Goal: Transaction & Acquisition: Purchase product/service

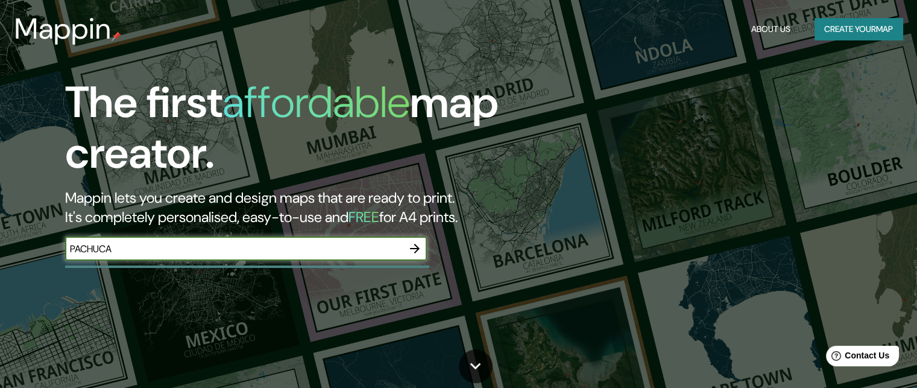
type input "PACHUCA"
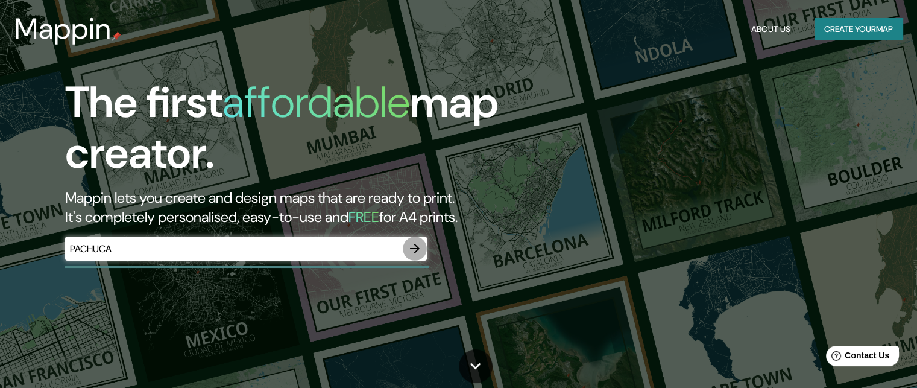
click at [415, 248] on icon "button" at bounding box center [415, 249] width 10 height 10
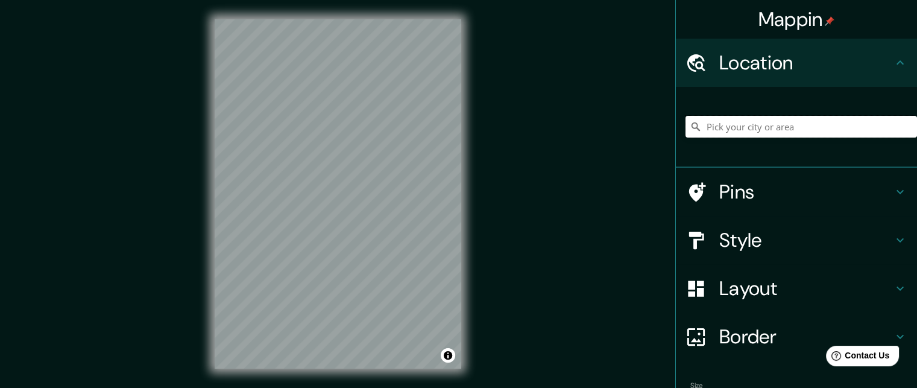
click at [784, 117] on input "Pick your city or area" at bounding box center [800, 127] width 231 height 22
type input "PACHUCA"
click at [685, 132] on input "PACHUCA" at bounding box center [800, 127] width 231 height 22
click at [757, 124] on input "PACHUCA" at bounding box center [800, 127] width 231 height 22
drag, startPoint x: 757, startPoint y: 124, endPoint x: 667, endPoint y: 135, distance: 91.1
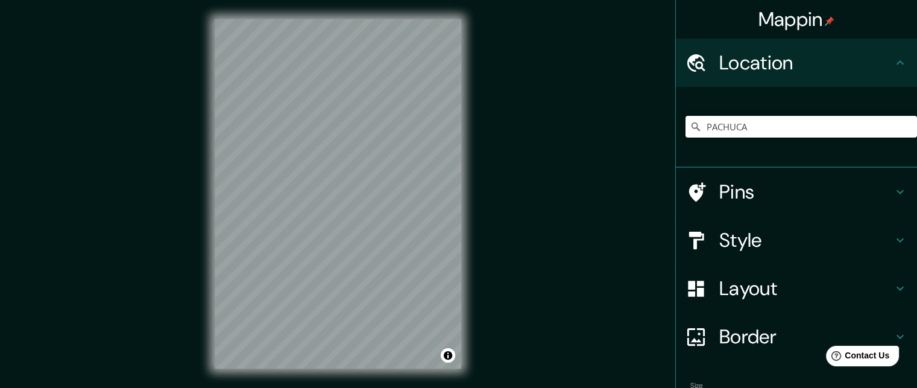
click at [676, 135] on div "PACHUCA" at bounding box center [796, 127] width 241 height 81
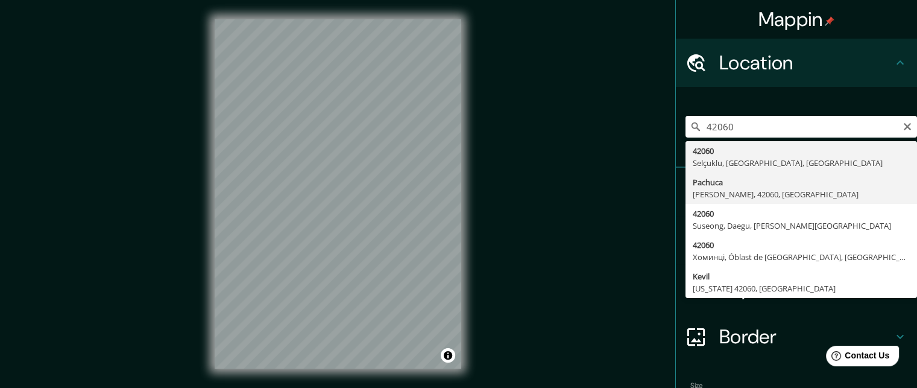
type input "[GEOGRAPHIC_DATA], [GEOGRAPHIC_DATA], 42060, [GEOGRAPHIC_DATA]"
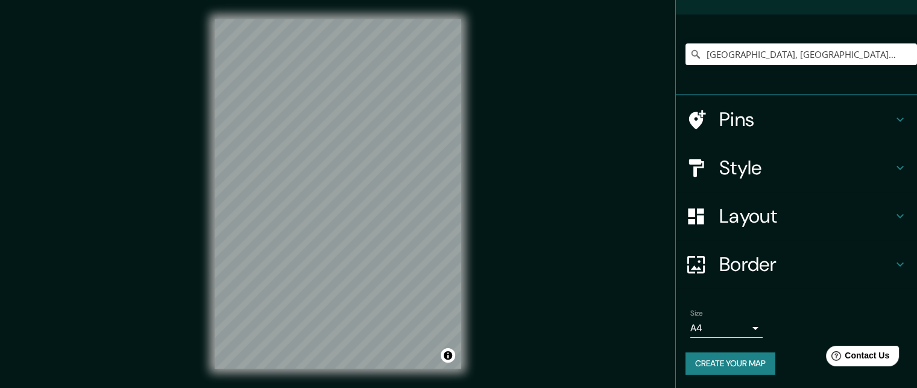
click at [893, 209] on icon at bounding box center [900, 216] width 14 height 14
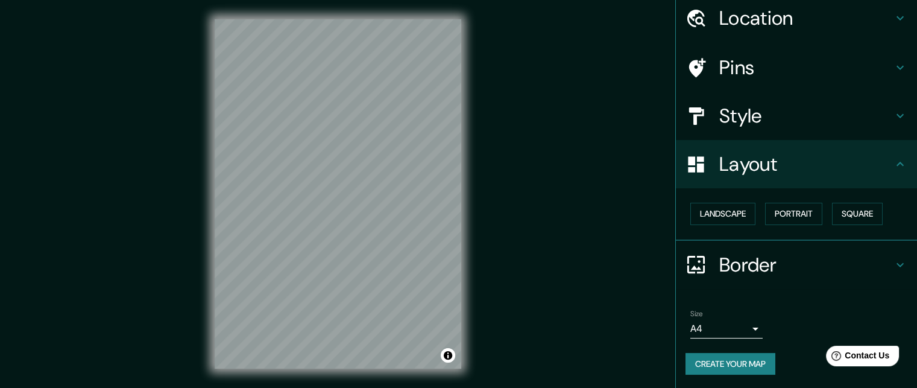
scroll to position [45, 0]
click at [724, 216] on button "Landscape" at bounding box center [722, 214] width 65 height 22
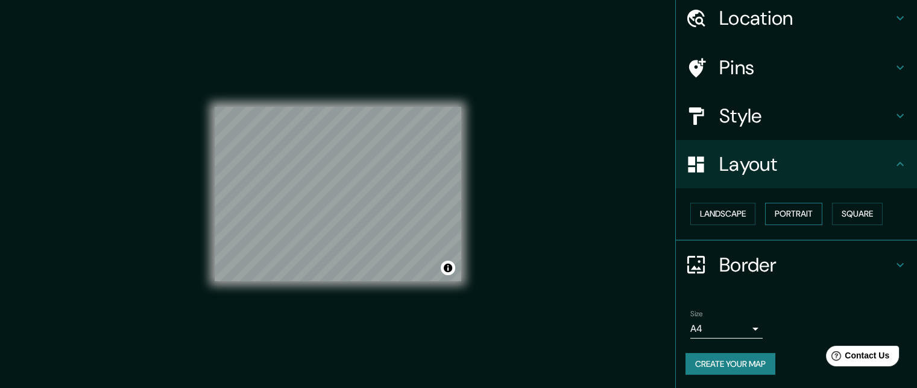
click at [769, 212] on button "Portrait" at bounding box center [793, 214] width 57 height 22
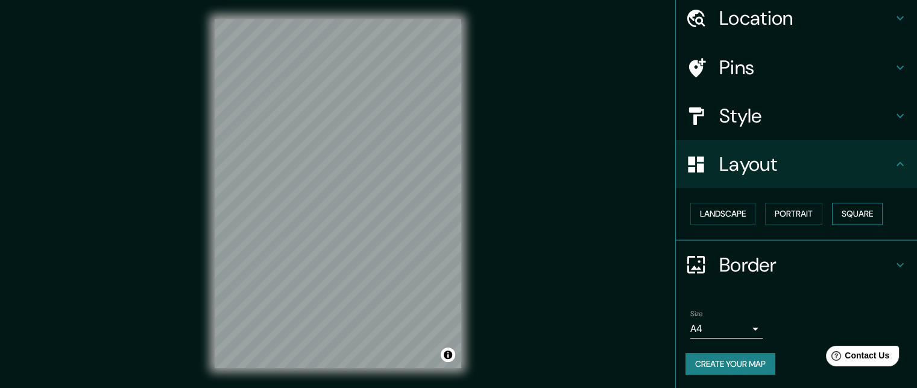
click at [843, 212] on button "Square" at bounding box center [857, 214] width 51 height 22
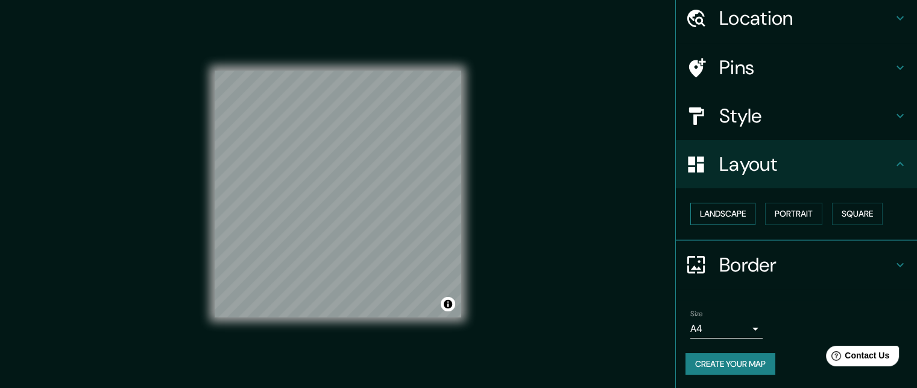
click at [702, 216] on button "Landscape" at bounding box center [722, 214] width 65 height 22
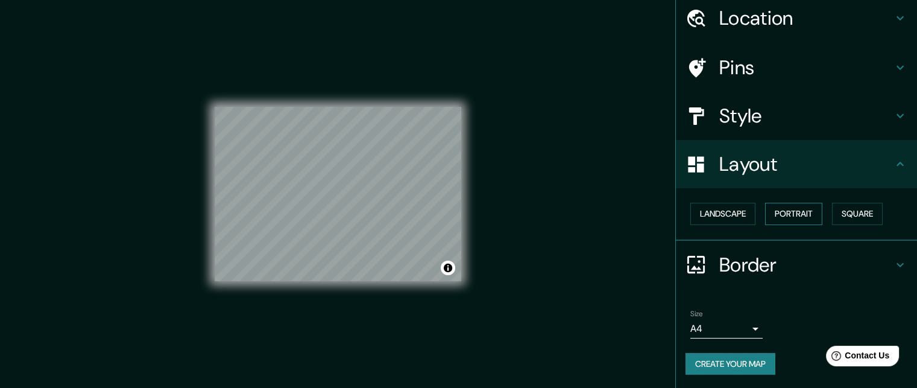
click at [779, 210] on button "Portrait" at bounding box center [793, 214] width 57 height 22
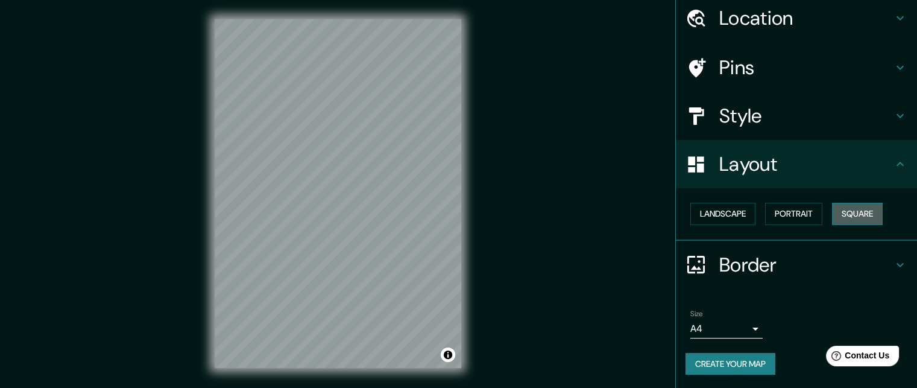
click at [849, 209] on button "Square" at bounding box center [857, 214] width 51 height 22
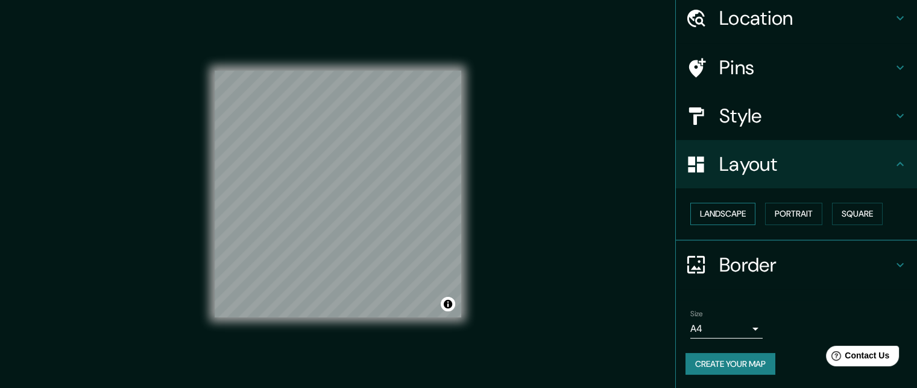
click at [711, 216] on button "Landscape" at bounding box center [722, 214] width 65 height 22
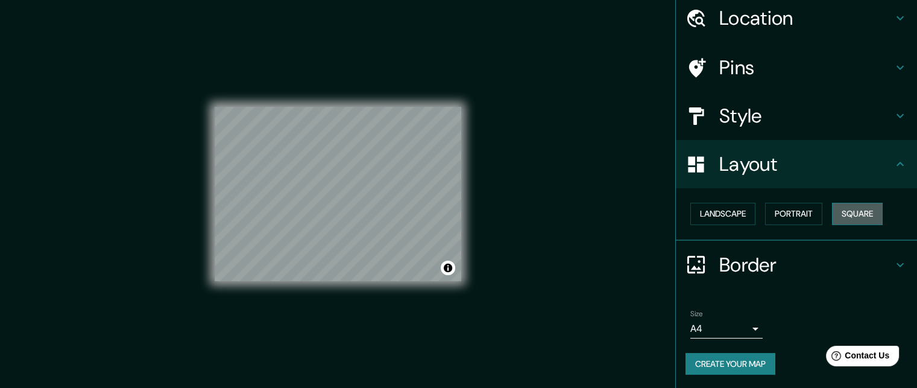
click at [844, 215] on button "Square" at bounding box center [857, 214] width 51 height 22
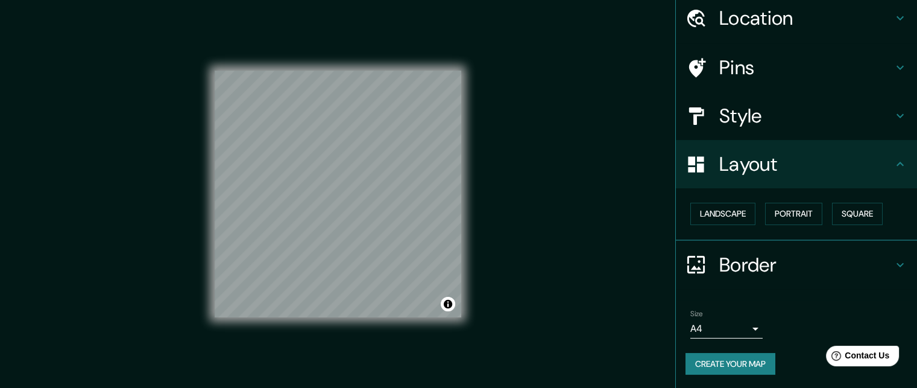
click at [875, 174] on h4 "Layout" at bounding box center [806, 164] width 174 height 24
click at [822, 130] on div "Style" at bounding box center [796, 116] width 241 height 48
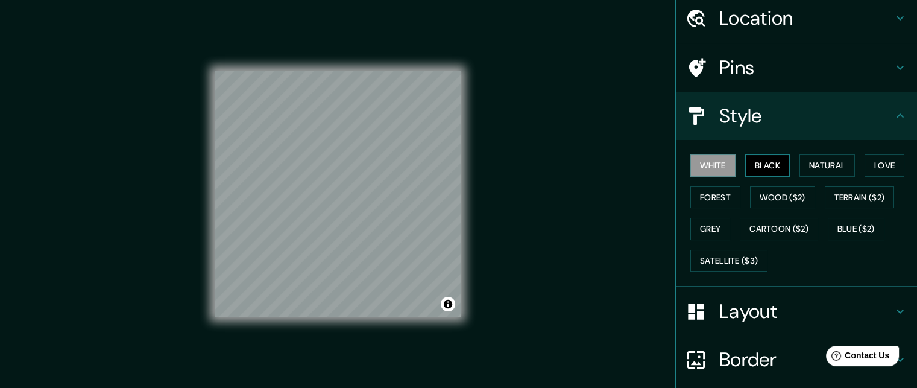
click at [772, 168] on button "Black" at bounding box center [767, 165] width 45 height 22
click at [813, 165] on button "Natural" at bounding box center [826, 165] width 55 height 22
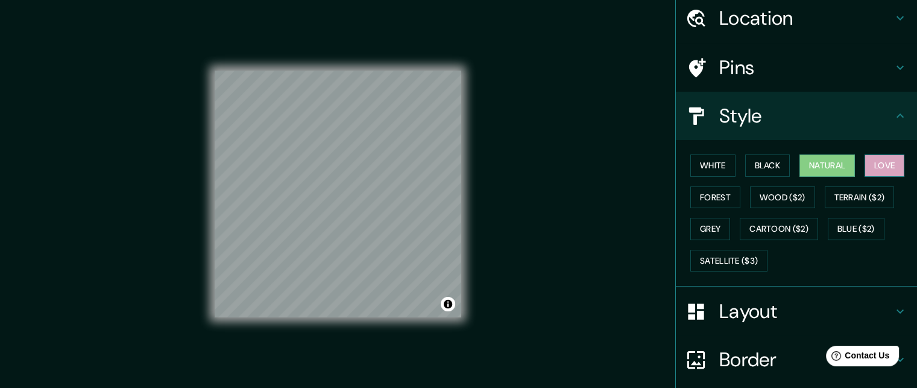
click at [874, 166] on button "Love" at bounding box center [884, 165] width 40 height 22
click at [702, 194] on button "Forest" at bounding box center [715, 197] width 50 height 22
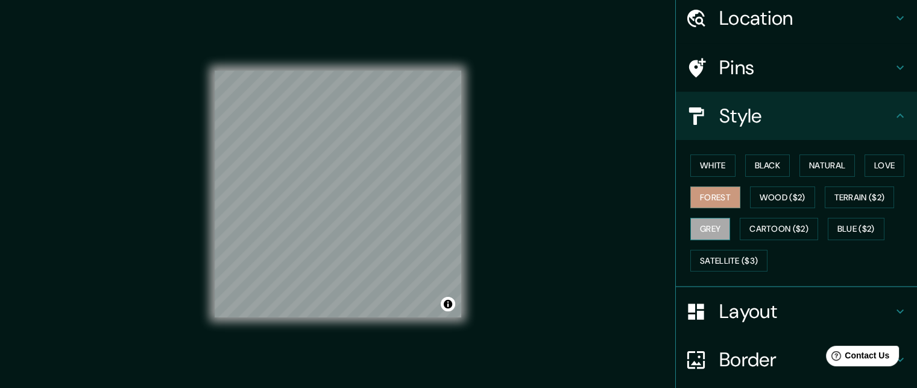
click at [706, 228] on button "Grey" at bounding box center [710, 229] width 40 height 22
click at [834, 162] on button "Natural" at bounding box center [826, 165] width 55 height 22
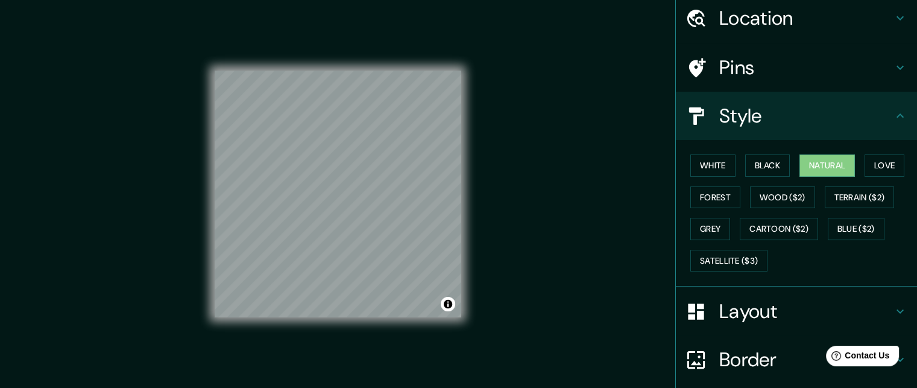
click at [858, 130] on div "Style" at bounding box center [796, 116] width 241 height 48
click at [854, 119] on h4 "Style" at bounding box center [806, 116] width 174 height 24
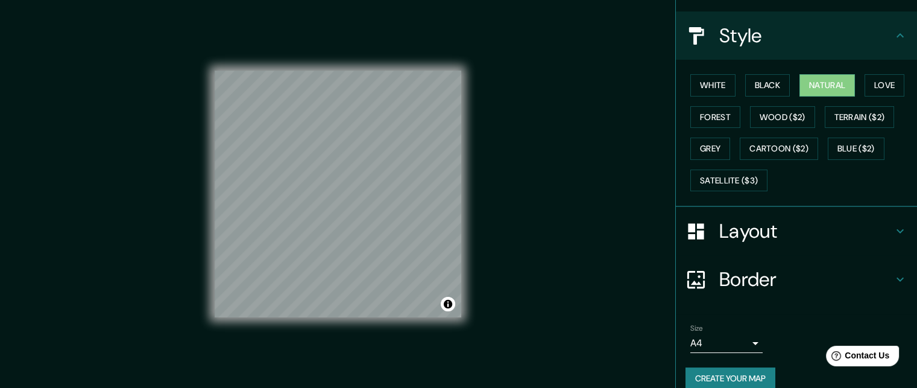
scroll to position [139, 0]
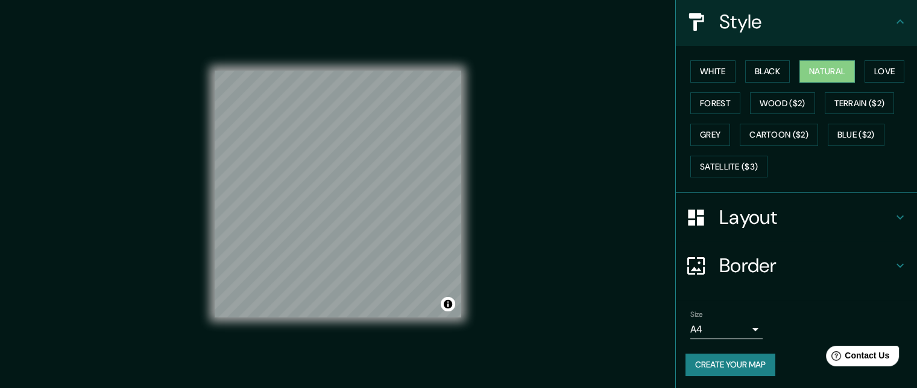
click at [815, 262] on h4 "Border" at bounding box center [806, 265] width 174 height 24
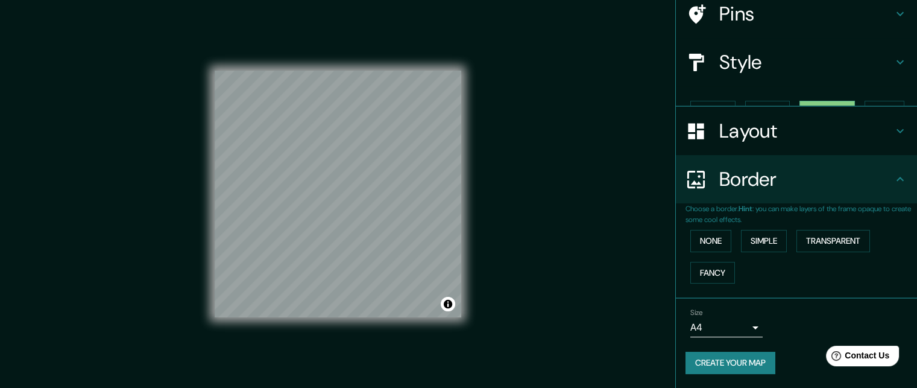
scroll to position [77, 0]
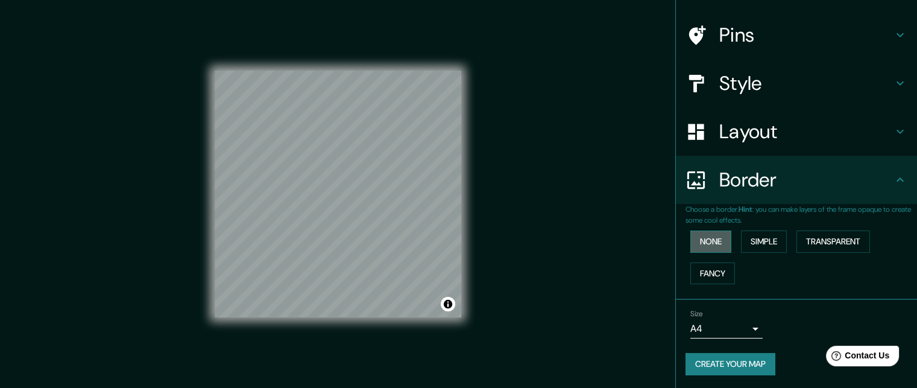
click at [704, 243] on button "None" at bounding box center [710, 241] width 41 height 22
drag, startPoint x: 776, startPoint y: 233, endPoint x: 731, endPoint y: 267, distance: 56.4
click at [775, 235] on button "Simple" at bounding box center [764, 241] width 46 height 22
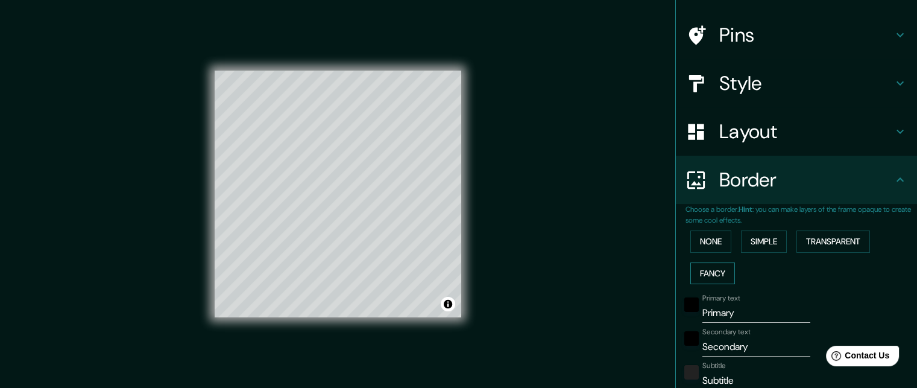
click at [719, 271] on button "Fancy" at bounding box center [712, 273] width 45 height 22
click at [716, 244] on button "None" at bounding box center [710, 241] width 41 height 22
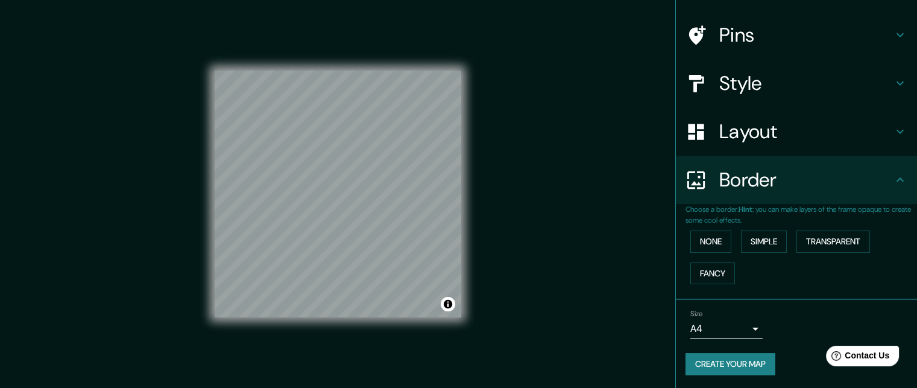
click at [594, 248] on div "Mappin Location [GEOGRAPHIC_DATA], [GEOGRAPHIC_DATA], [GEOGRAPHIC_DATA] Pins St…" at bounding box center [458, 203] width 917 height 407
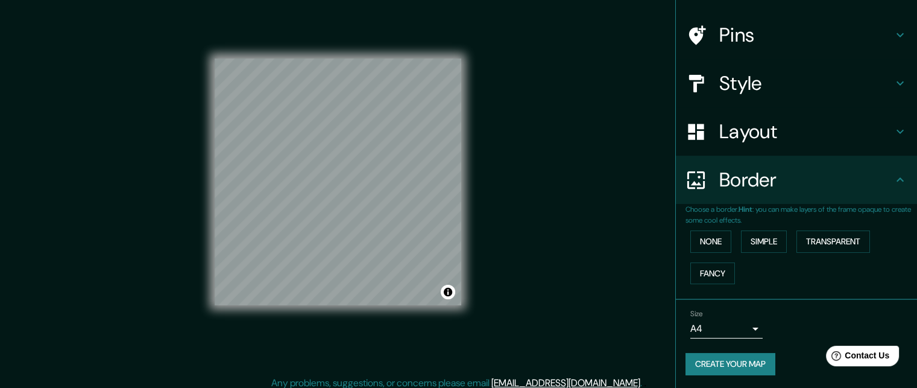
scroll to position [19, 0]
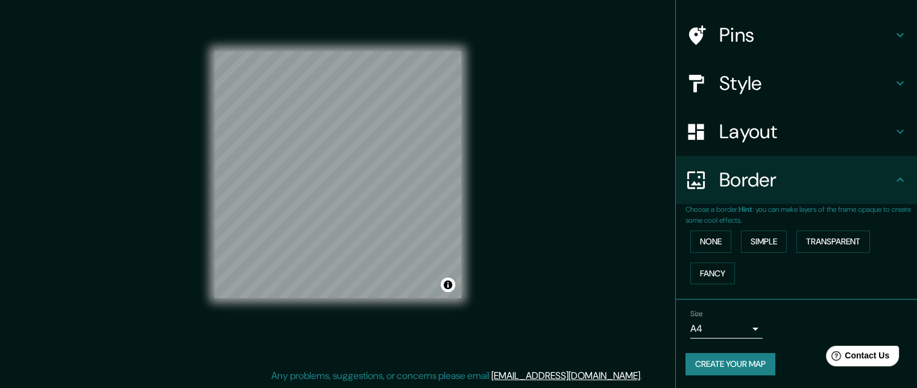
click at [705, 331] on body "Mappin Location [GEOGRAPHIC_DATA], [GEOGRAPHIC_DATA], [GEOGRAPHIC_DATA] Pins St…" at bounding box center [458, 175] width 917 height 388
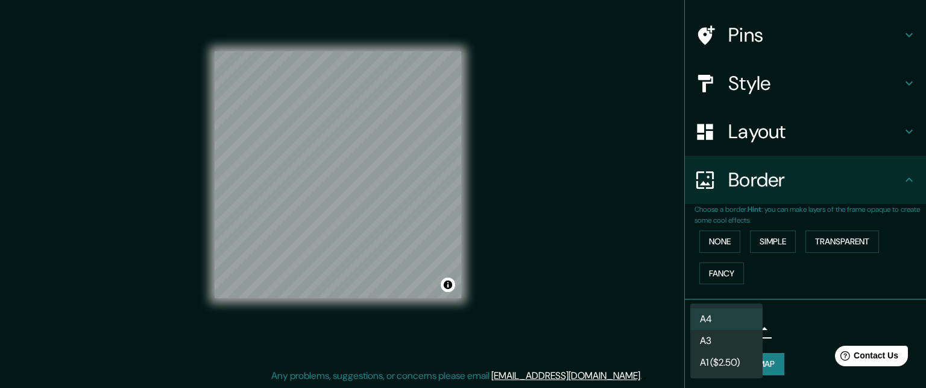
click at [787, 318] on div at bounding box center [463, 194] width 926 height 388
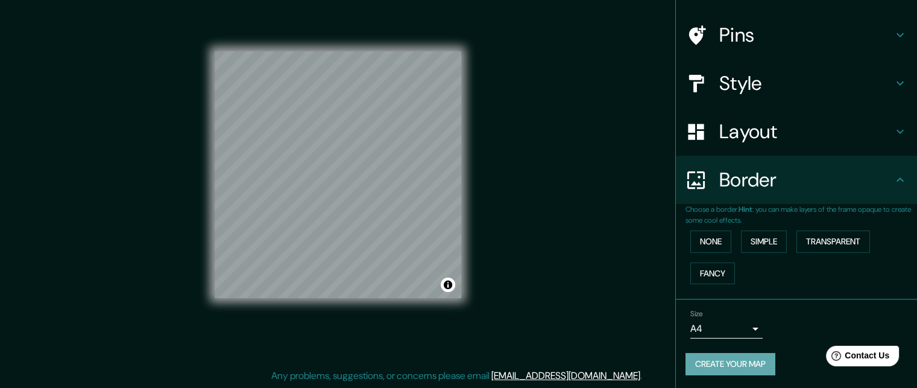
click at [734, 368] on button "Create your map" at bounding box center [730, 364] width 90 height 22
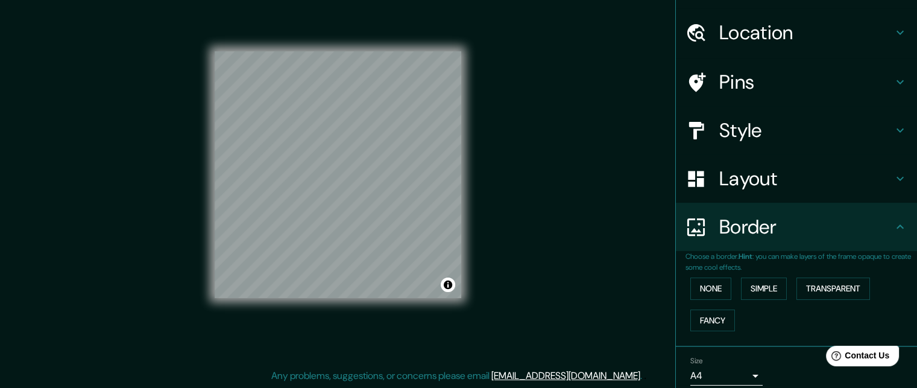
scroll to position [77, 0]
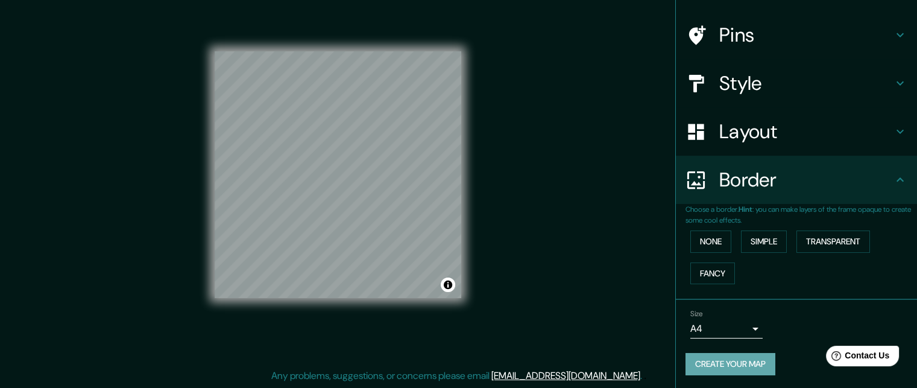
click at [749, 353] on button "Create your map" at bounding box center [730, 364] width 90 height 22
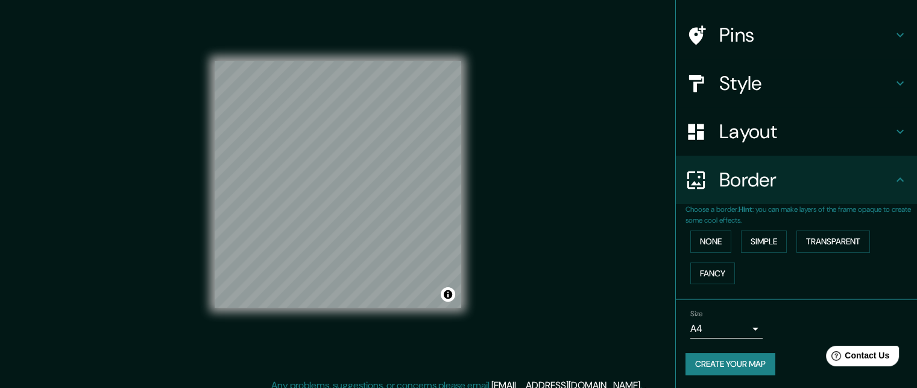
scroll to position [19, 0]
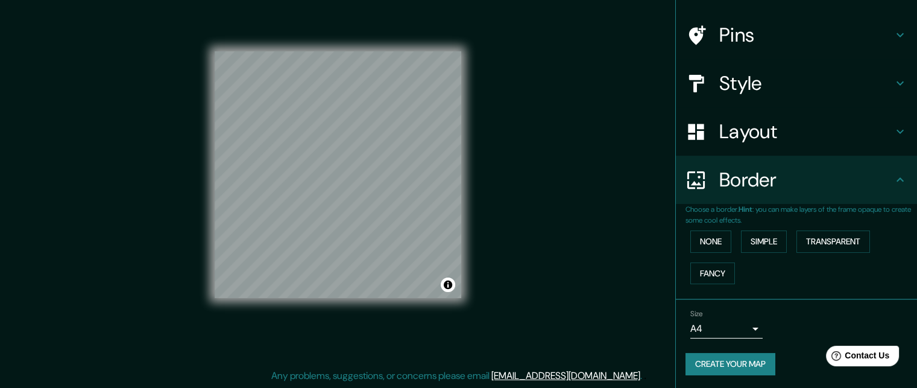
click at [718, 361] on button "Create your map" at bounding box center [730, 364] width 90 height 22
click at [741, 330] on body "Mappin Location [GEOGRAPHIC_DATA], [GEOGRAPHIC_DATA], [GEOGRAPHIC_DATA] Pins St…" at bounding box center [458, 175] width 917 height 388
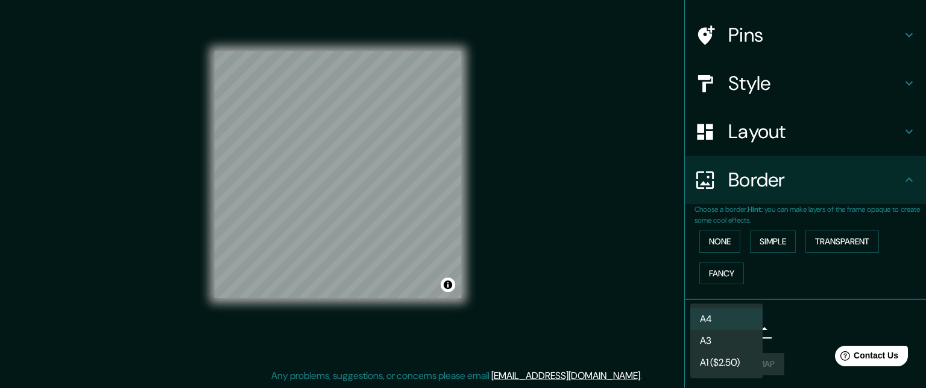
click at [740, 316] on li "A4" at bounding box center [726, 319] width 72 height 22
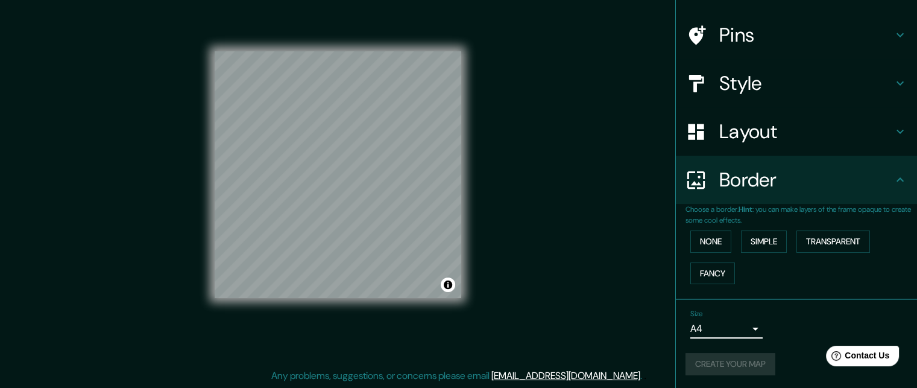
click at [733, 329] on body "Mappin Location [GEOGRAPHIC_DATA], [GEOGRAPHIC_DATA], [GEOGRAPHIC_DATA] Pins St…" at bounding box center [458, 175] width 917 height 388
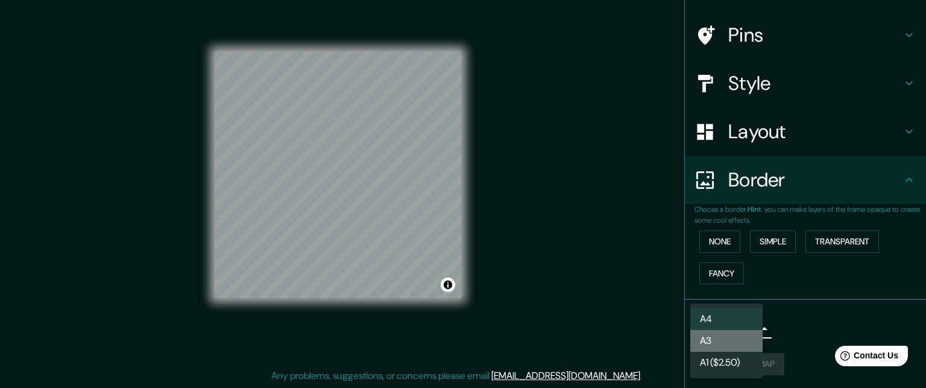
click at [721, 347] on li "A3" at bounding box center [726, 341] width 72 height 22
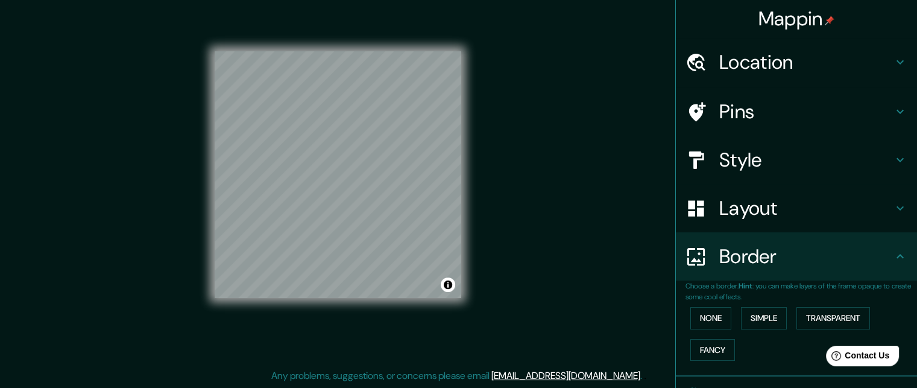
scroll to position [77, 0]
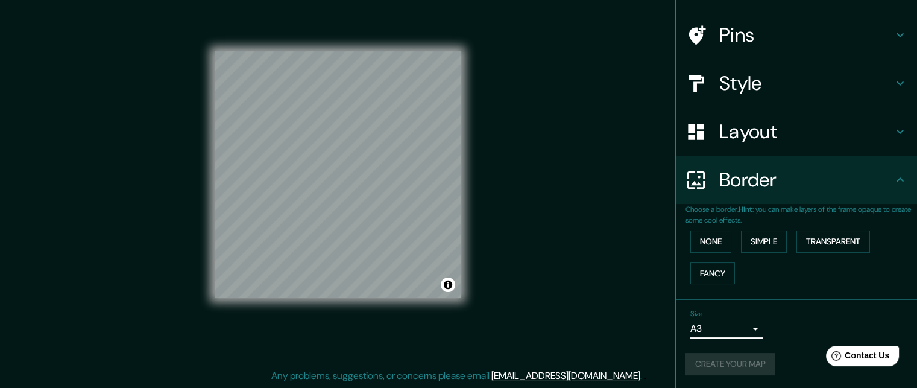
click at [737, 335] on body "Mappin Location [GEOGRAPHIC_DATA], [GEOGRAPHIC_DATA], [GEOGRAPHIC_DATA] Pins St…" at bounding box center [458, 175] width 917 height 388
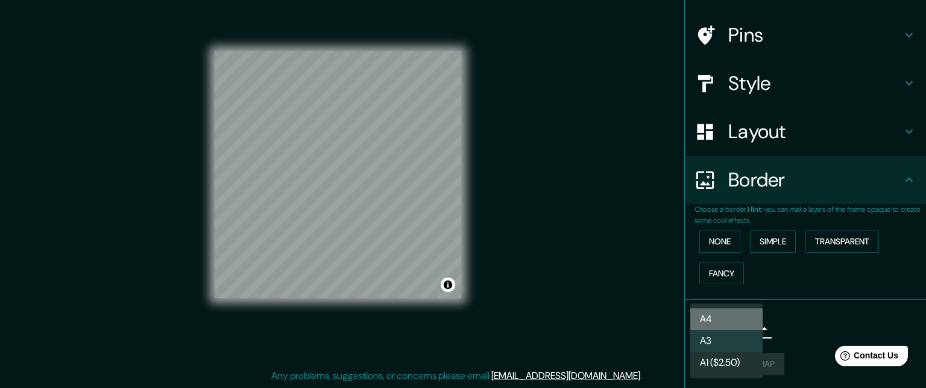
click at [738, 319] on li "A4" at bounding box center [726, 319] width 72 height 22
type input "single"
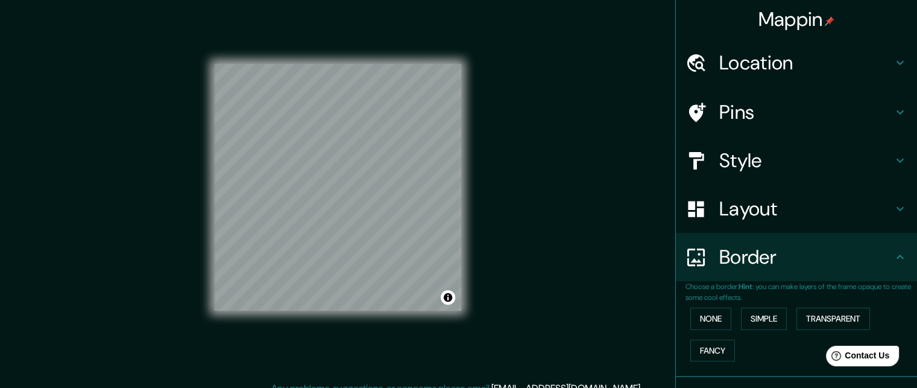
scroll to position [0, 0]
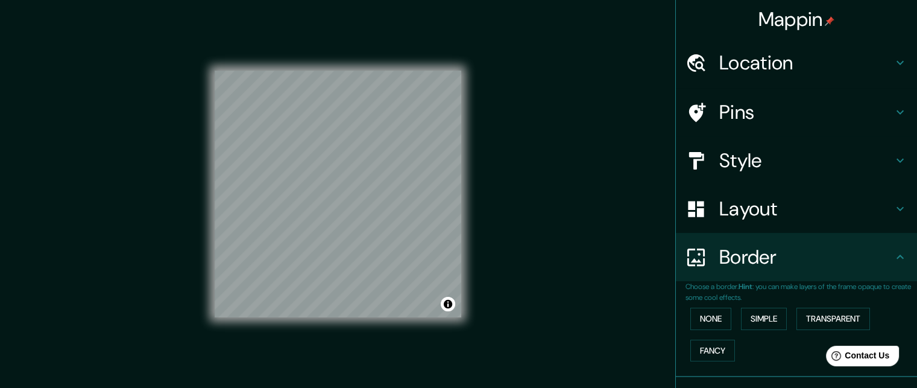
click at [652, 272] on div "Mappin Location [GEOGRAPHIC_DATA], [GEOGRAPHIC_DATA], [GEOGRAPHIC_DATA] Pins St…" at bounding box center [458, 203] width 917 height 407
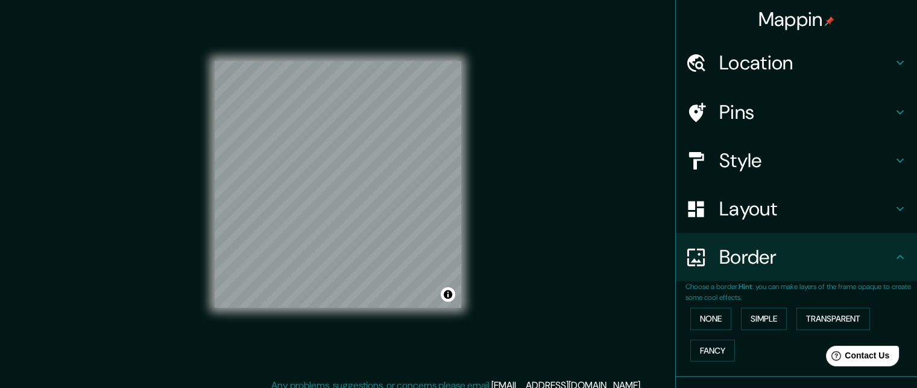
scroll to position [19, 0]
